Goal: Task Accomplishment & Management: Manage account settings

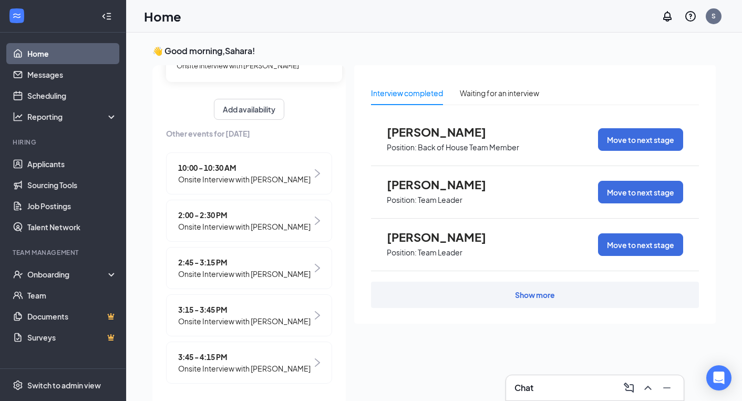
scroll to position [114, 0]
click at [253, 324] on span "Onsite Interview with [PERSON_NAME]" at bounding box center [244, 322] width 132 height 12
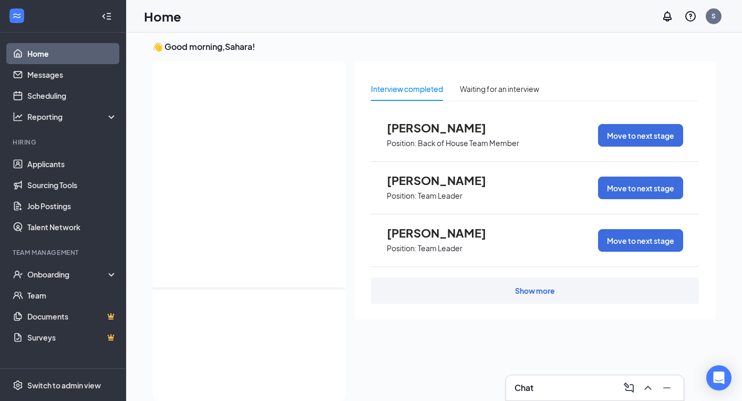
scroll to position [0, 0]
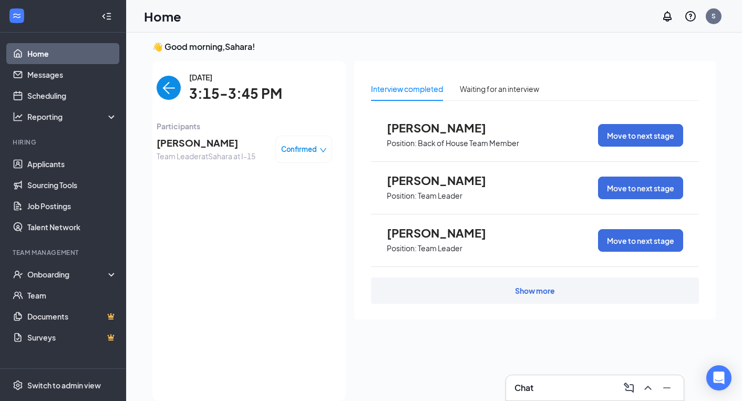
click at [206, 139] on span "[PERSON_NAME]" at bounding box center [206, 143] width 99 height 15
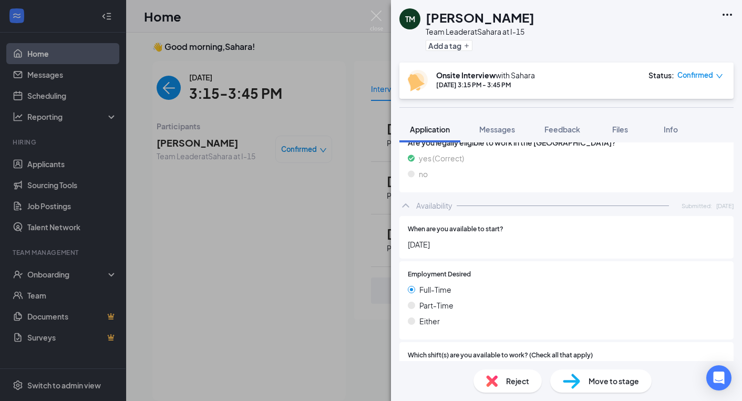
scroll to position [618, 0]
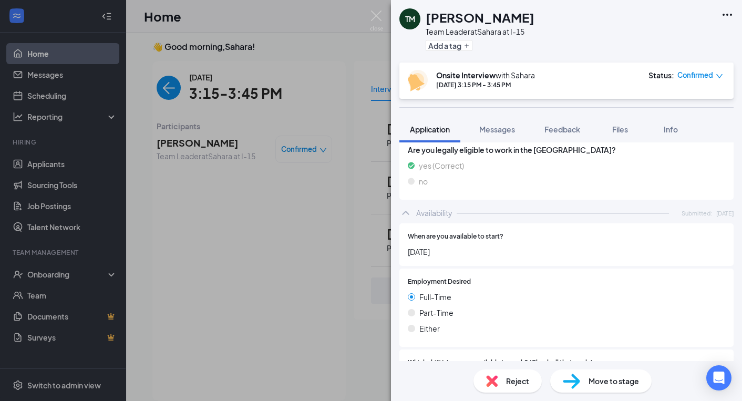
click at [521, 385] on span "Reject" at bounding box center [517, 381] width 23 height 12
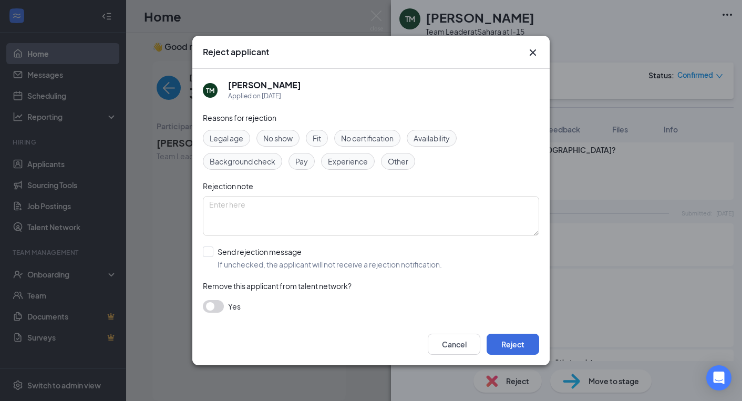
click at [282, 135] on span "No show" at bounding box center [277, 138] width 29 height 12
click at [517, 349] on button "Reject" at bounding box center [513, 344] width 53 height 21
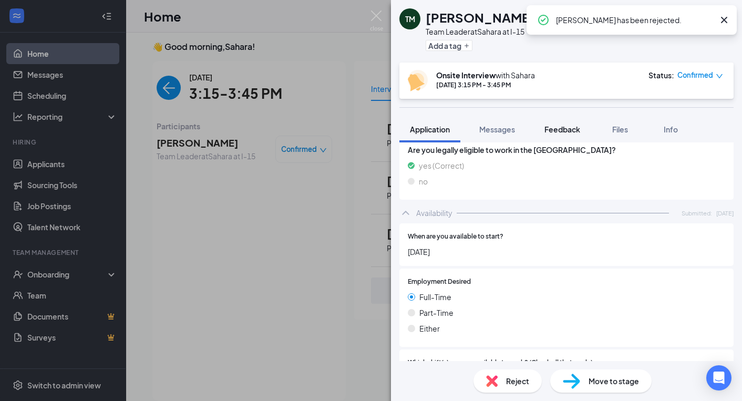
click at [562, 127] on span "Feedback" at bounding box center [562, 129] width 36 height 9
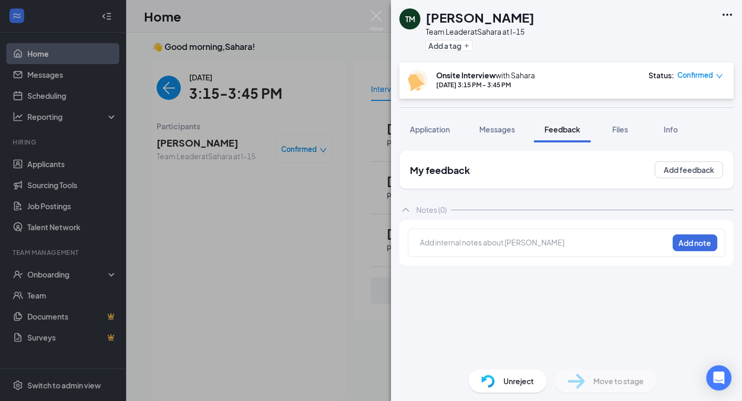
click at [585, 249] on div at bounding box center [544, 244] width 248 height 14
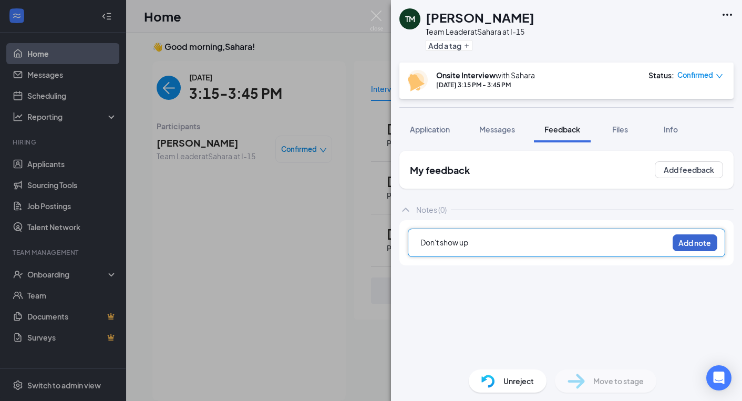
click at [691, 238] on button "Add note" at bounding box center [695, 242] width 45 height 17
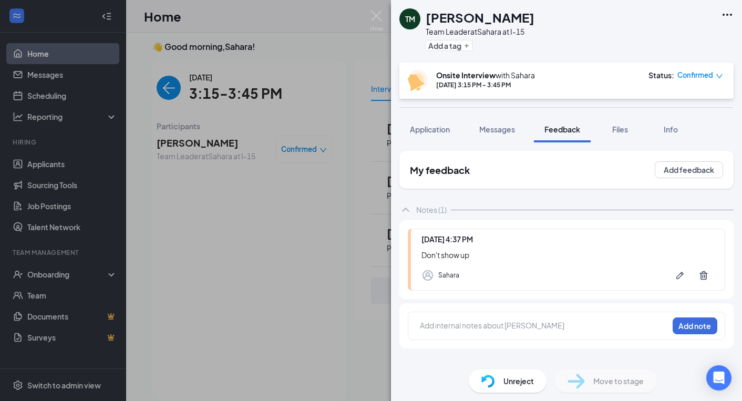
click at [220, 254] on div "TM Thomas Morales Team Leader at Sahara at I-15 Add a tag Onsite Interview with…" at bounding box center [371, 200] width 742 height 401
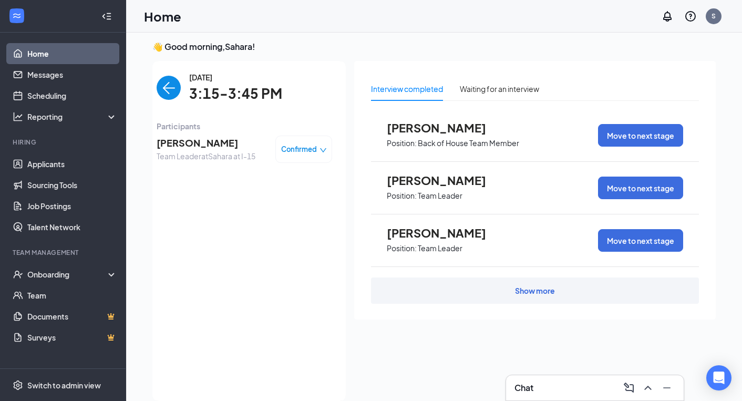
click at [175, 95] on img "back-button" at bounding box center [169, 88] width 24 height 24
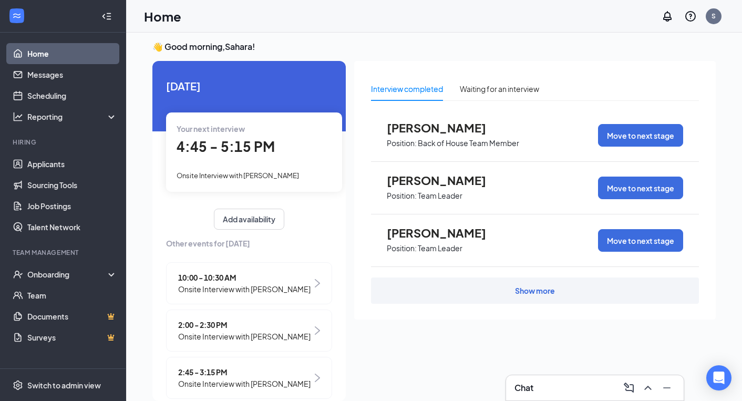
click at [398, 328] on div "Interview completed Waiting for an interview Jorge Juarez Position: Back of Hou…" at bounding box center [535, 228] width 362 height 334
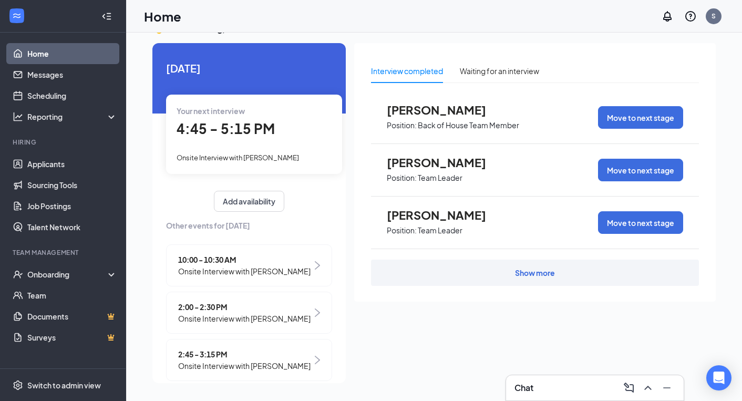
click at [248, 158] on span "Onsite Interview with [PERSON_NAME]" at bounding box center [238, 157] width 122 height 8
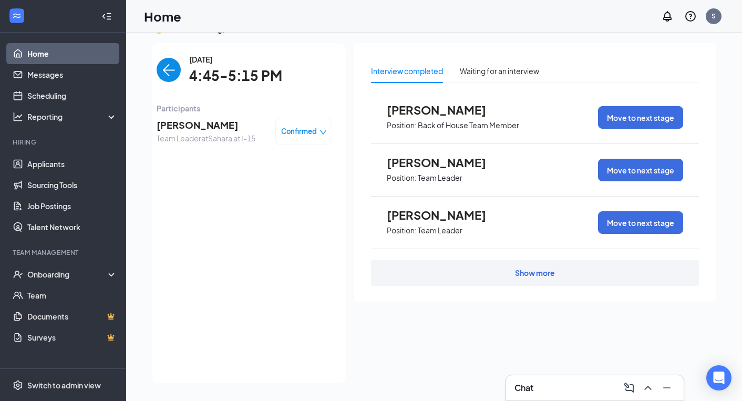
click at [220, 128] on span "Jayleen Gonzalez" at bounding box center [206, 125] width 99 height 15
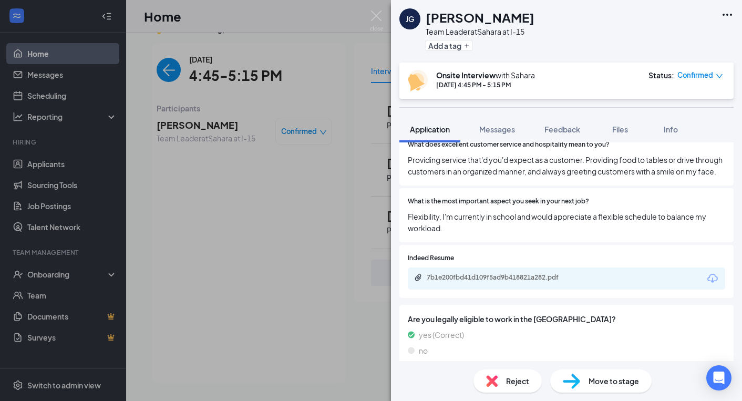
scroll to position [506, 0]
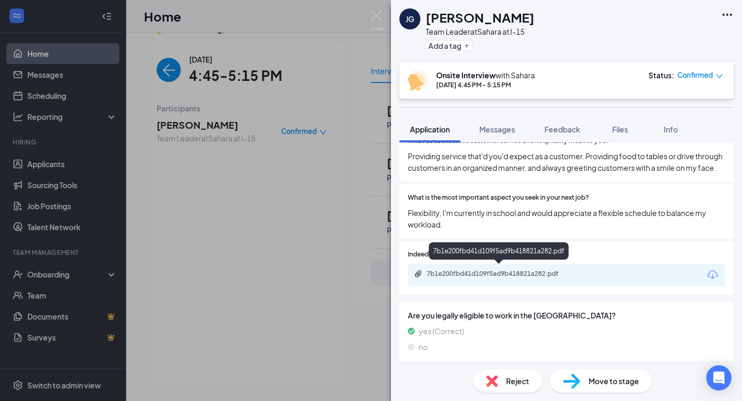
click at [570, 270] on div "7b1e200fbd41d109f5ad9b418821a282.pdf" at bounding box center [500, 274] width 147 height 8
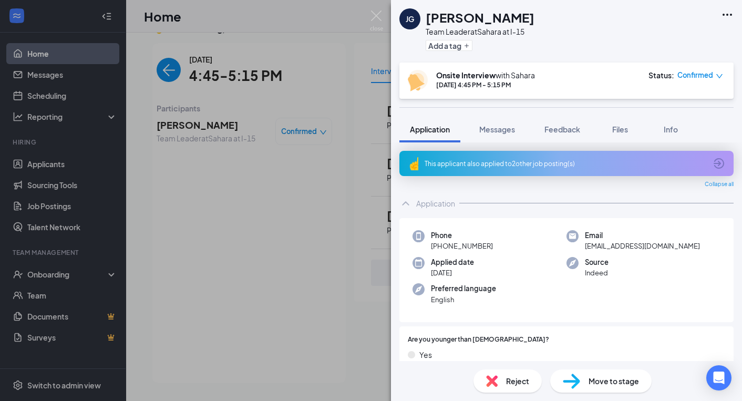
scroll to position [0, 0]
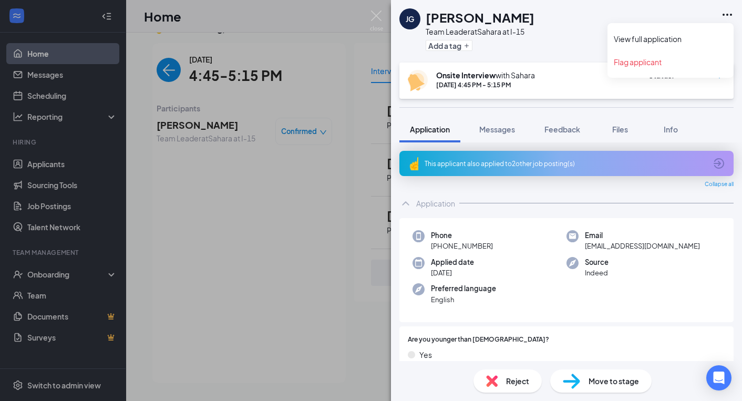
click at [729, 13] on icon "Ellipses" at bounding box center [727, 14] width 13 height 13
click at [677, 36] on link "View full application" at bounding box center [671, 39] width 114 height 11
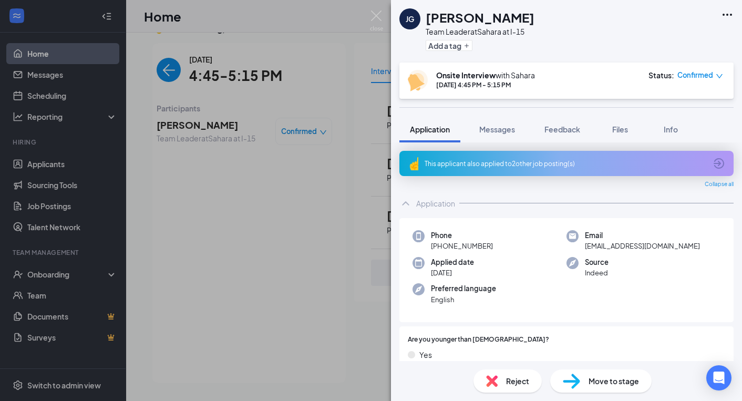
click at [649, 159] on div "This applicant also applied to 2 other job posting(s)" at bounding box center [566, 163] width 282 height 9
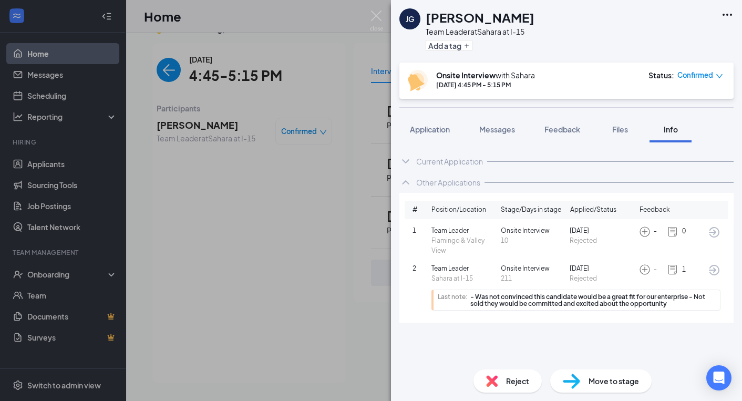
click at [578, 276] on span "Rejected" at bounding box center [602, 279] width 65 height 10
click at [671, 271] on img at bounding box center [673, 270] width 12 height 12
click at [566, 227] on div "Onsite Interview 10" at bounding box center [535, 236] width 69 height 20
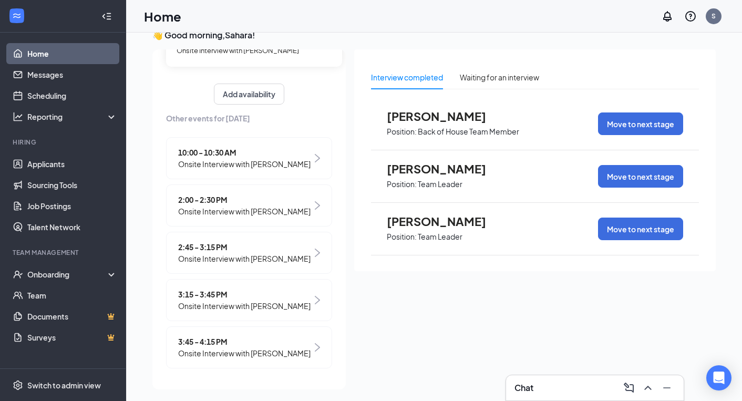
scroll to position [22, 0]
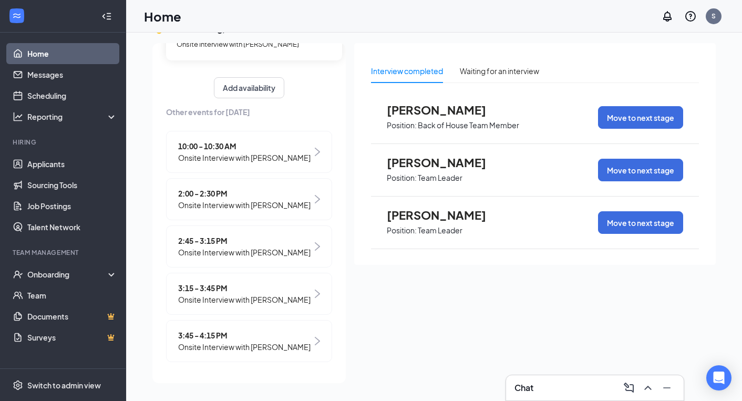
click at [271, 305] on div "3:15 - 3:45 PM Onsite Interview with [PERSON_NAME]" at bounding box center [249, 294] width 166 height 42
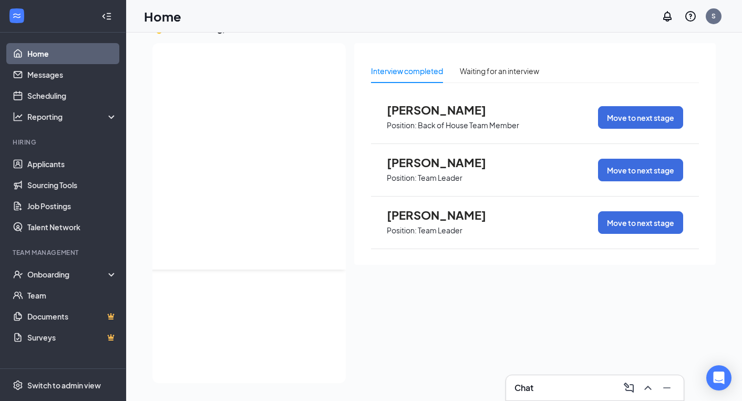
scroll to position [0, 0]
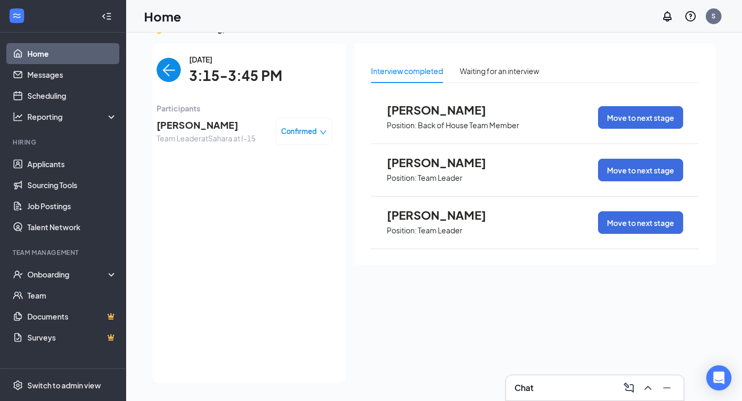
drag, startPoint x: 195, startPoint y: 126, endPoint x: 195, endPoint y: 117, distance: 8.9
click at [195, 118] on span "[PERSON_NAME]" at bounding box center [206, 125] width 99 height 15
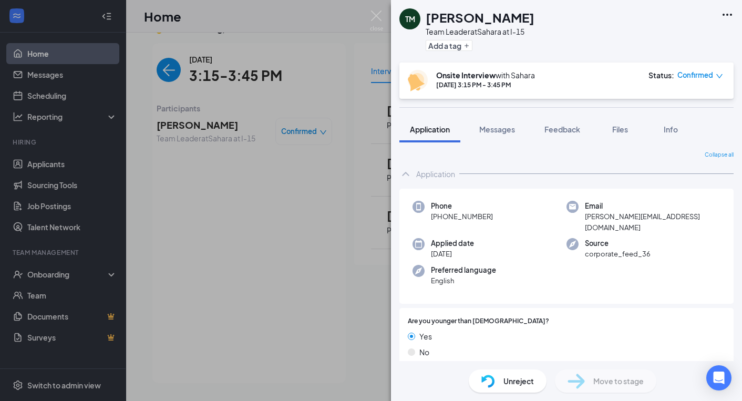
click at [166, 73] on div "TM [PERSON_NAME] Team Leader at Sahara at I-15 Add a tag Onsite Interview with …" at bounding box center [371, 200] width 742 height 401
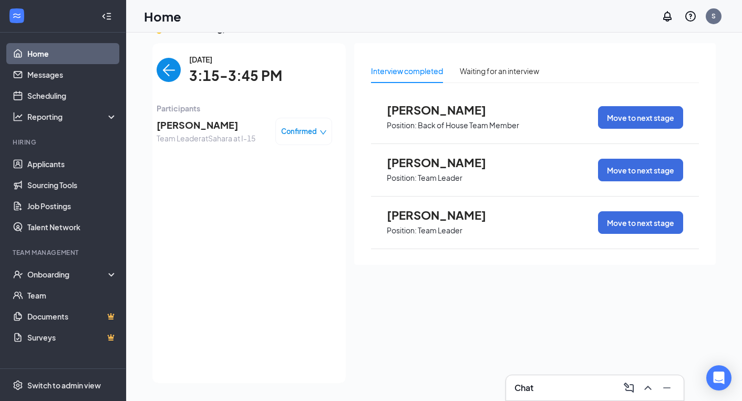
click at [166, 71] on img "back-button" at bounding box center [169, 70] width 24 height 24
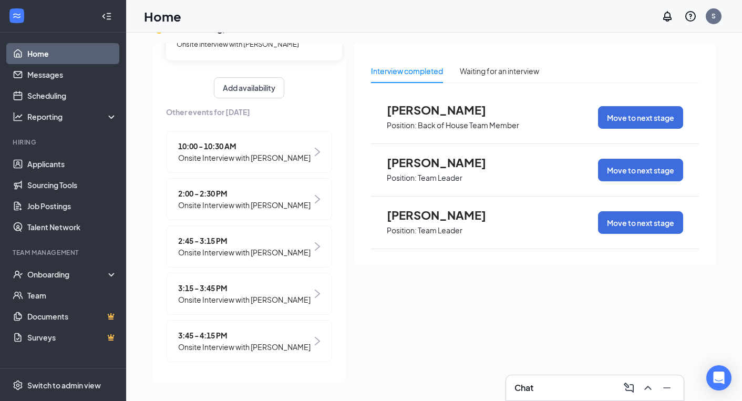
scroll to position [22, 0]
click at [233, 297] on span "Onsite Interview with [PERSON_NAME]" at bounding box center [244, 300] width 132 height 12
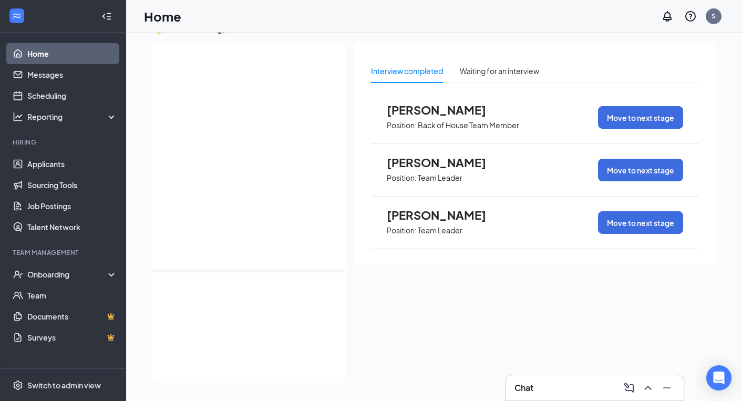
scroll to position [0, 0]
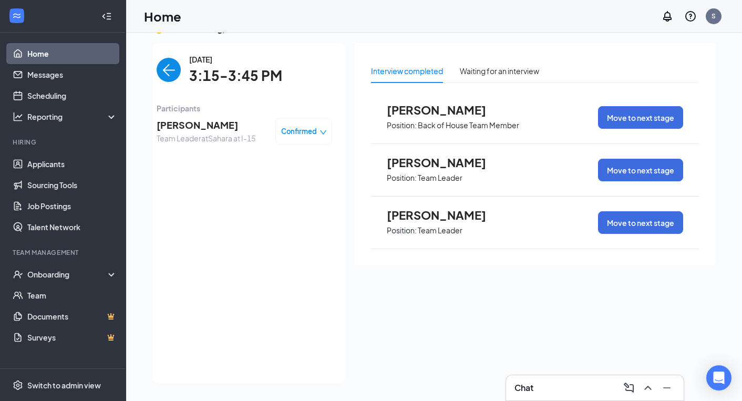
click at [214, 134] on span "Team Leader at [GEOGRAPHIC_DATA] at I-15" at bounding box center [206, 138] width 99 height 12
click at [183, 125] on span "[PERSON_NAME]" at bounding box center [206, 125] width 99 height 15
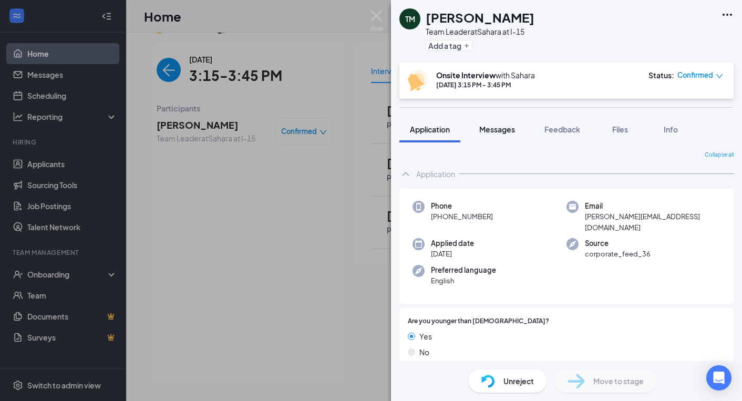
click at [495, 128] on span "Messages" at bounding box center [497, 129] width 36 height 9
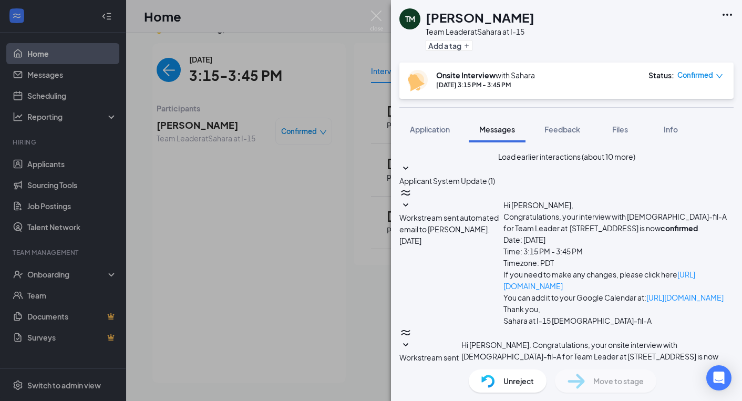
scroll to position [622, 0]
click at [229, 237] on div "TM [PERSON_NAME] Team Leader at [GEOGRAPHIC_DATA] at I-15 Add a tag Onsite Inte…" at bounding box center [371, 200] width 742 height 401
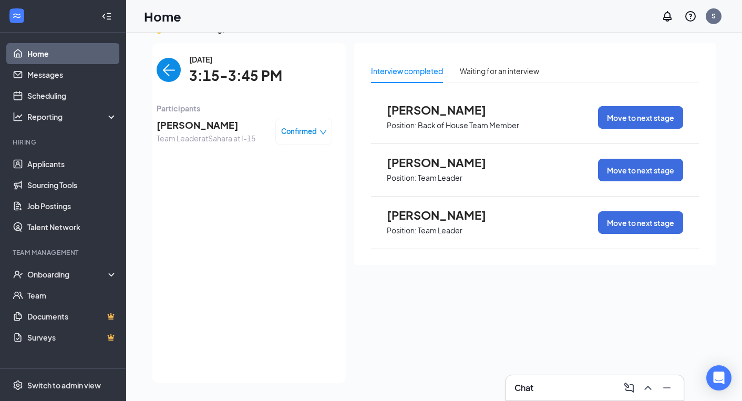
scroll to position [21, 0]
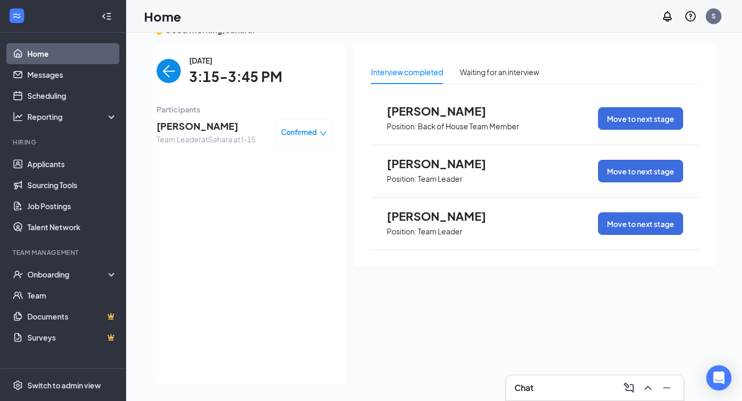
click at [192, 126] on span "[PERSON_NAME]" at bounding box center [206, 126] width 99 height 15
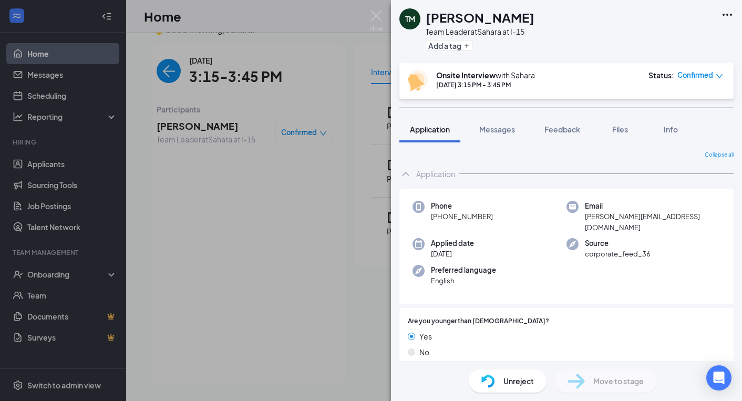
click at [207, 226] on div "TM [PERSON_NAME] Team Leader at Sahara at I-15 Add a tag Onsite Interview with …" at bounding box center [371, 200] width 742 height 401
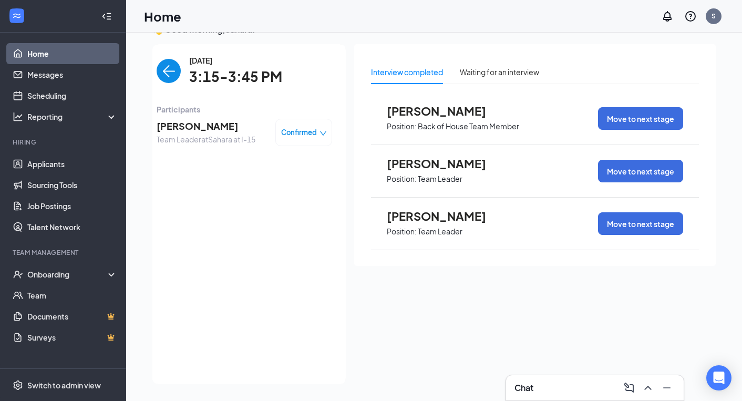
click at [428, 115] on span "[PERSON_NAME]" at bounding box center [445, 111] width 116 height 14
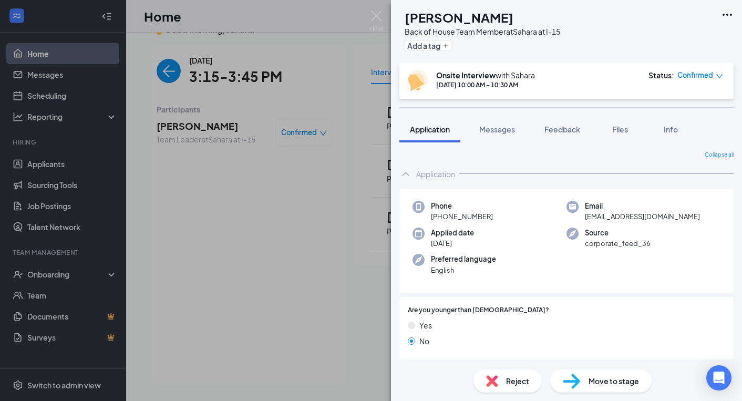
click at [384, 13] on div "[PERSON_NAME] [PERSON_NAME] Back of House Team Member at [GEOGRAPHIC_DATA] at I…" at bounding box center [371, 200] width 742 height 401
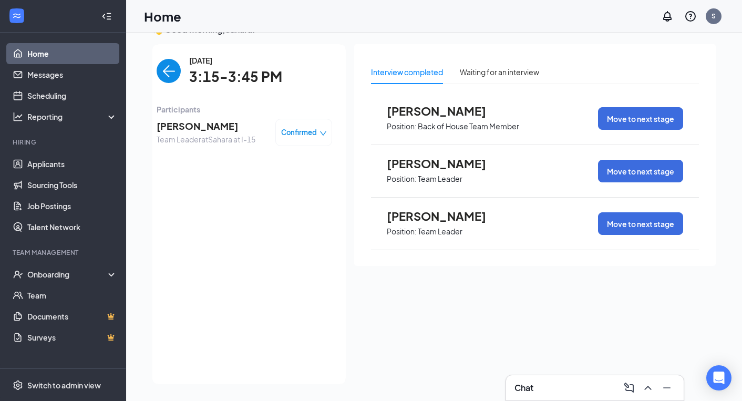
click at [174, 71] on img "back-button" at bounding box center [169, 71] width 24 height 24
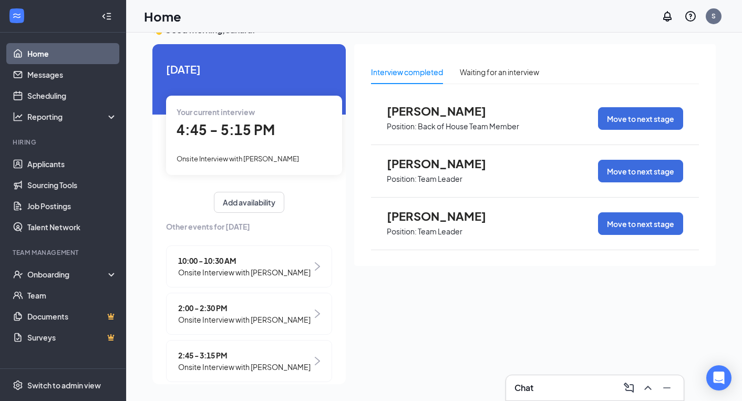
scroll to position [10, 0]
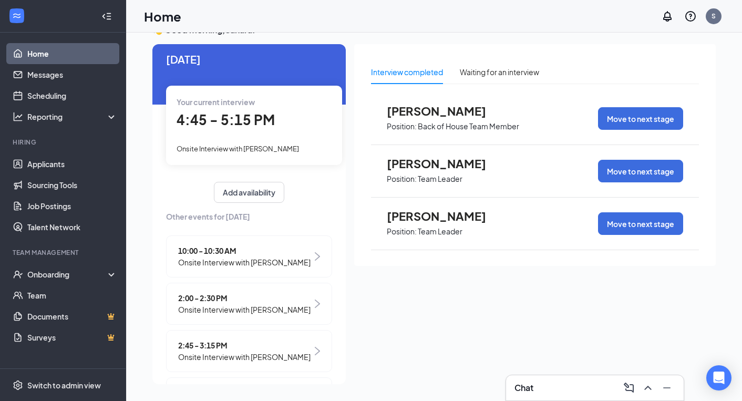
click at [232, 260] on span "Onsite Interview with [PERSON_NAME]" at bounding box center [244, 262] width 132 height 12
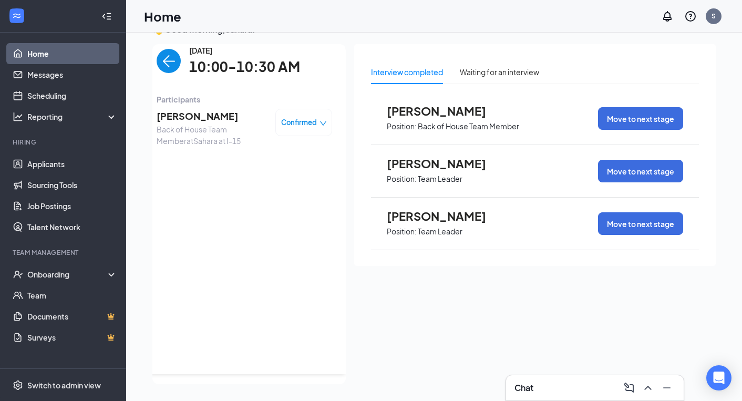
scroll to position [0, 0]
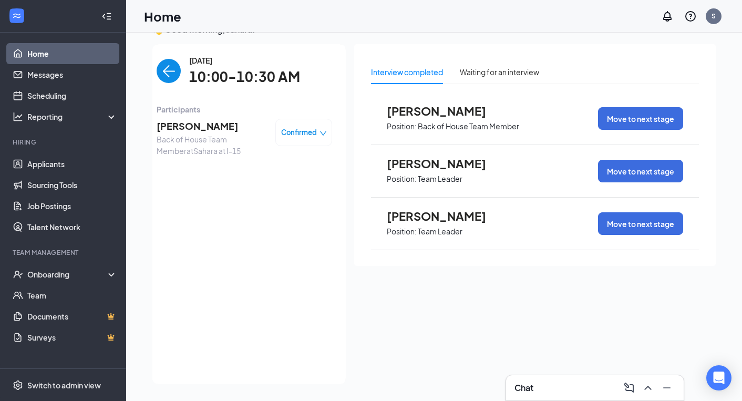
click at [174, 129] on span "[PERSON_NAME]" at bounding box center [212, 126] width 110 height 15
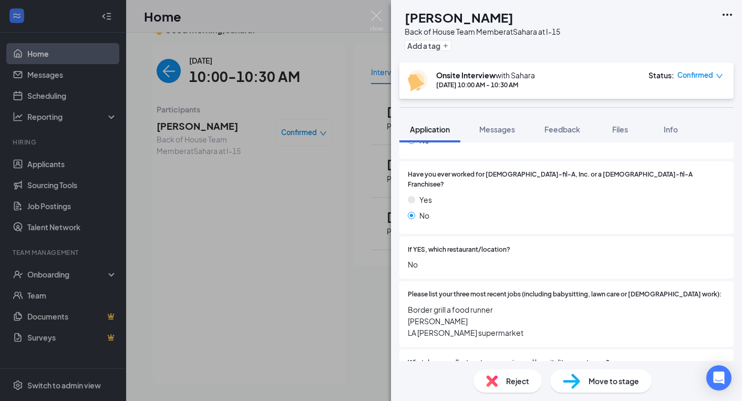
scroll to position [265, 0]
click at [581, 260] on div "If YES, which restaurant/location? No" at bounding box center [566, 258] width 334 height 43
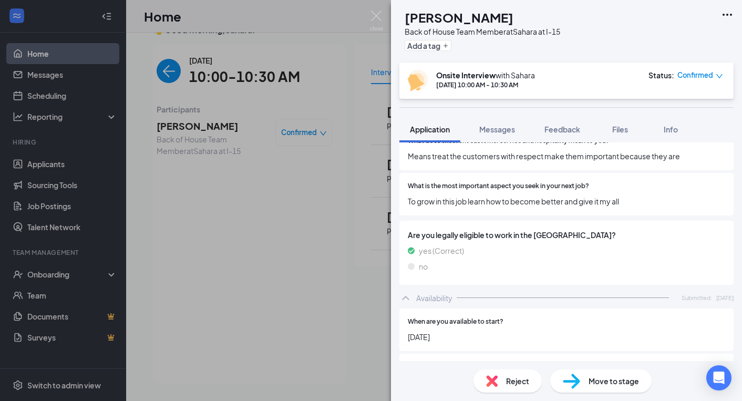
scroll to position [488, 0]
click at [379, 18] on img at bounding box center [376, 21] width 13 height 20
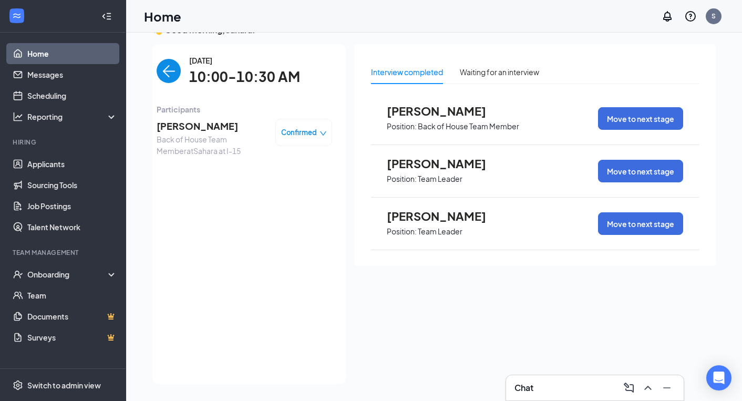
click at [159, 71] on img "back-button" at bounding box center [169, 71] width 24 height 24
